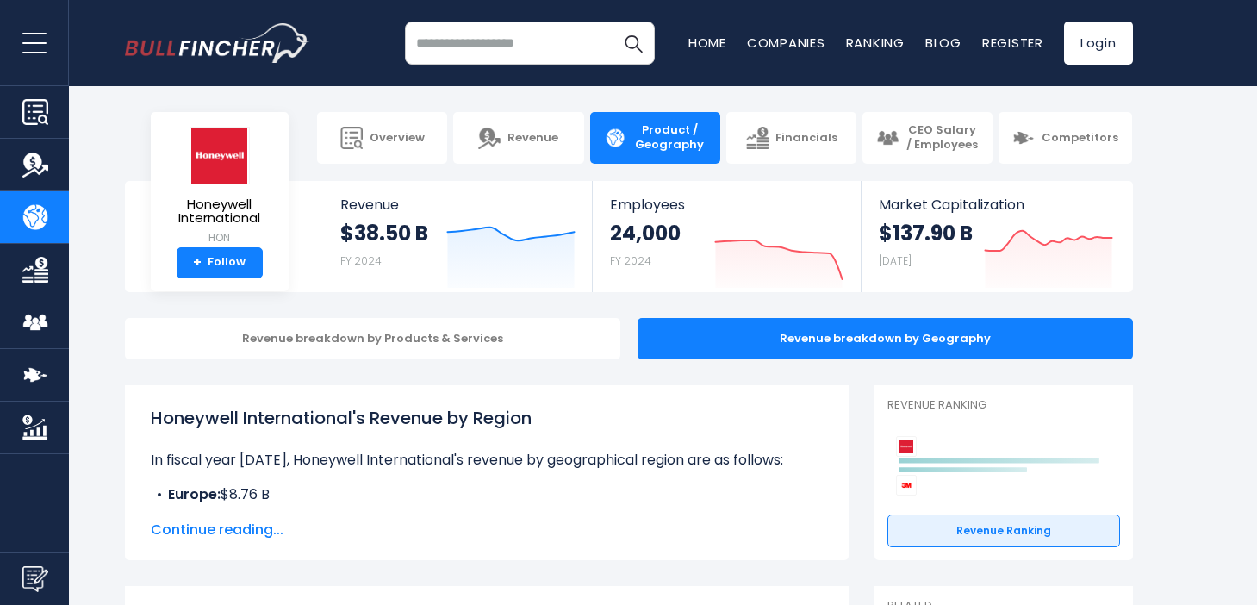
click at [238, 528] on span "Continue reading..." at bounding box center [487, 529] width 672 height 21
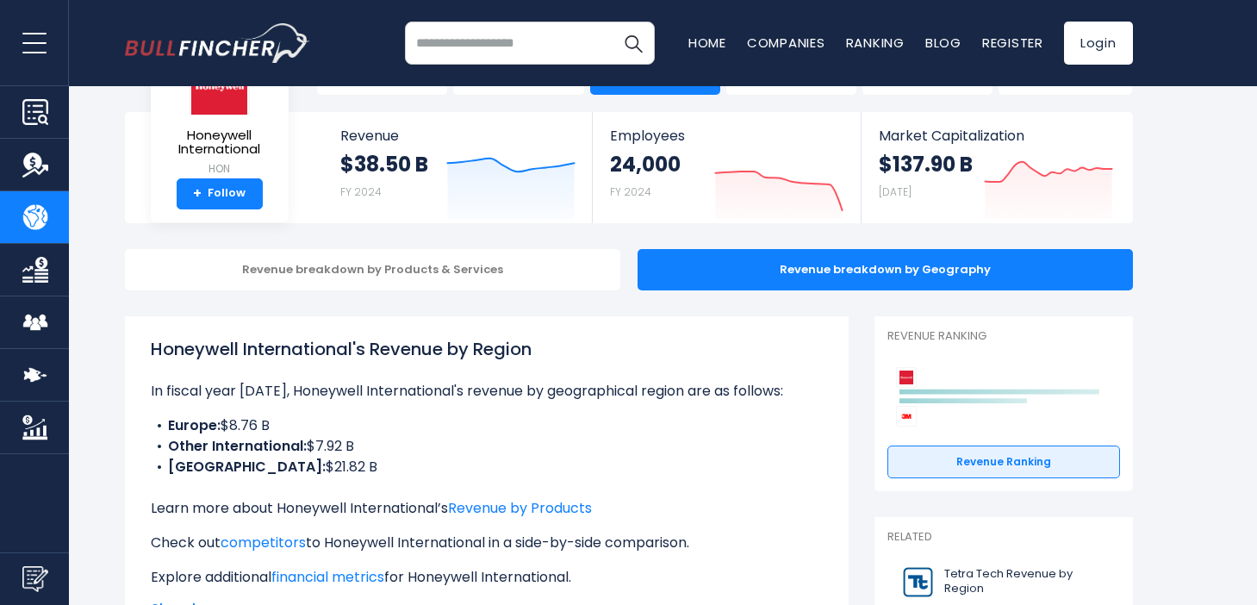
scroll to position [75, 0]
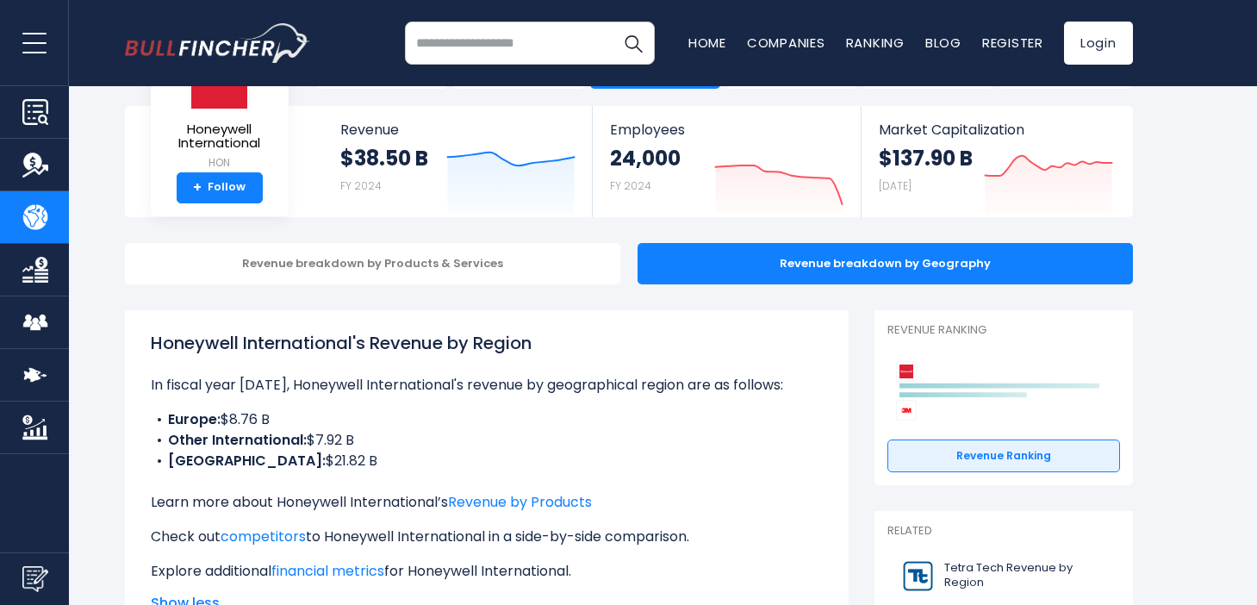
click at [576, 384] on p "In fiscal year [DATE], Honeywell International's revenue by geographical region…" at bounding box center [487, 385] width 672 height 21
drag, startPoint x: 576, startPoint y: 384, endPoint x: 617, endPoint y: 384, distance: 40.5
click at [617, 384] on p "In fiscal year [DATE], Honeywell International's revenue by geographical region…" at bounding box center [487, 385] width 672 height 21
click at [623, 384] on p "In fiscal year [DATE], Honeywell International's revenue by geographical region…" at bounding box center [487, 385] width 672 height 21
drag, startPoint x: 623, startPoint y: 384, endPoint x: 562, endPoint y: 384, distance: 61.2
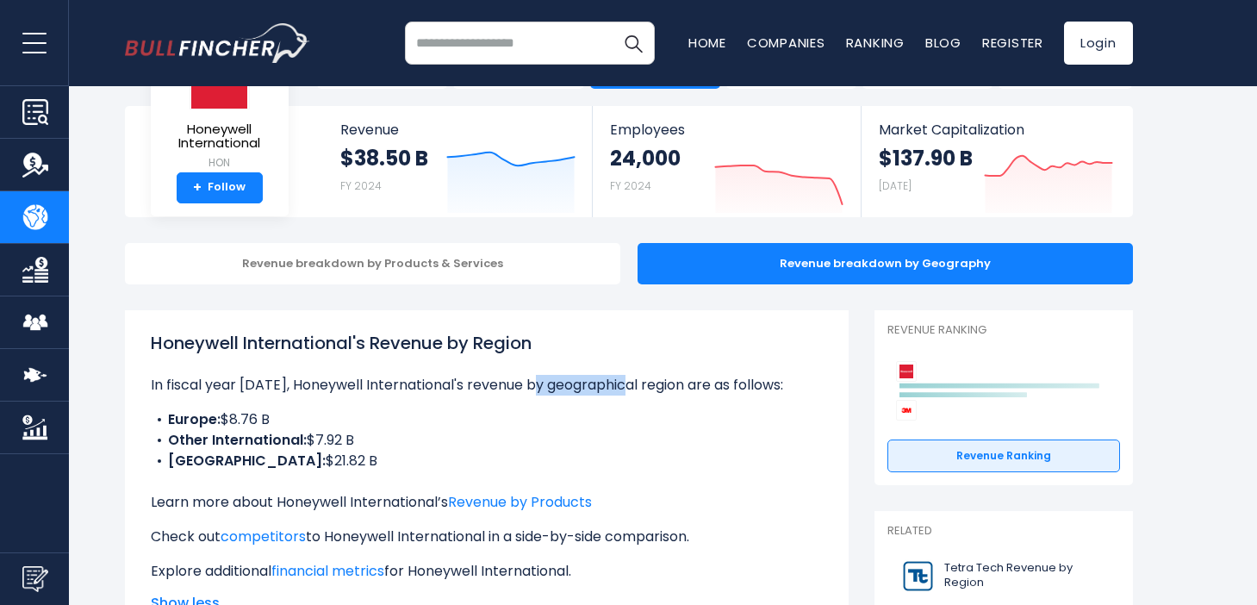
click at [562, 384] on p "In fiscal year [DATE], Honeywell International's revenue by geographical region…" at bounding box center [487, 385] width 672 height 21
click at [574, 384] on p "In fiscal year [DATE], Honeywell International's revenue by geographical region…" at bounding box center [487, 385] width 672 height 21
drag, startPoint x: 574, startPoint y: 384, endPoint x: 651, endPoint y: 385, distance: 76.7
click at [651, 385] on p "In fiscal year [DATE], Honeywell International's revenue by geographical region…" at bounding box center [487, 385] width 672 height 21
copy p "geographical region"
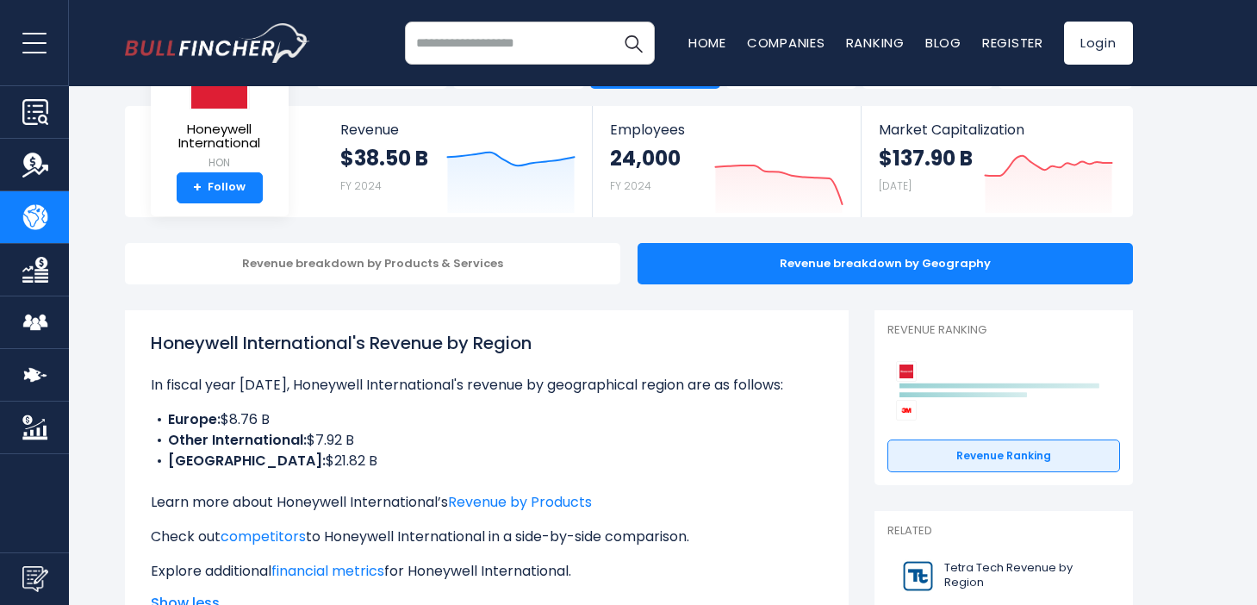
click at [564, 437] on li "Other International: $7.92 B" at bounding box center [487, 440] width 672 height 21
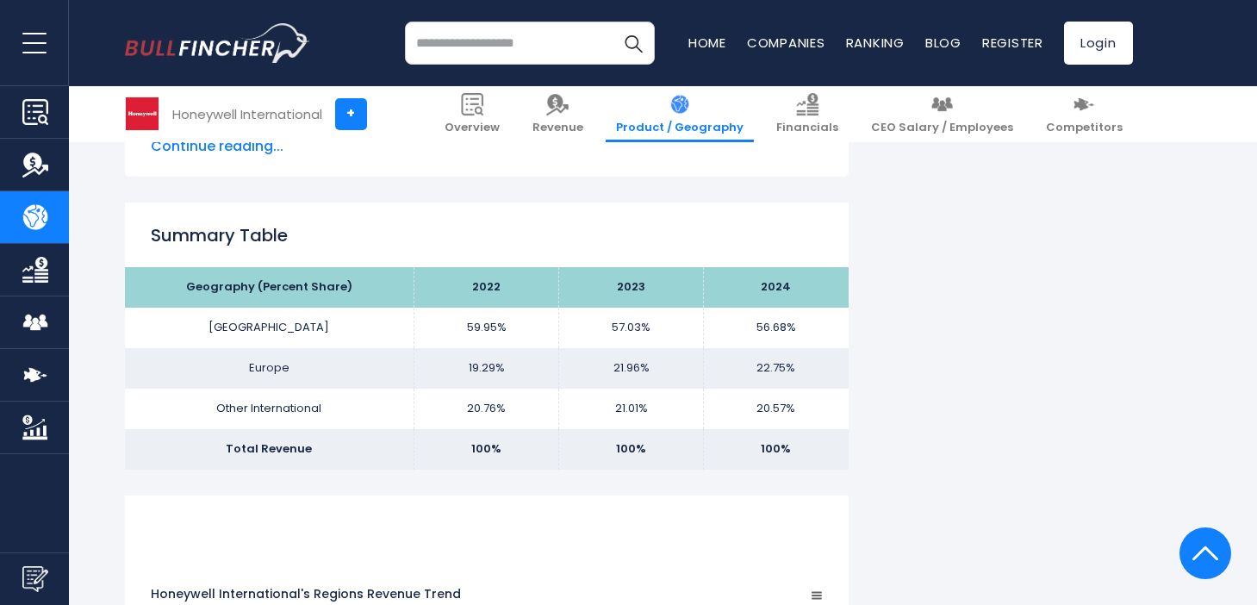
scroll to position [1165, 0]
